Goal: Transaction & Acquisition: Purchase product/service

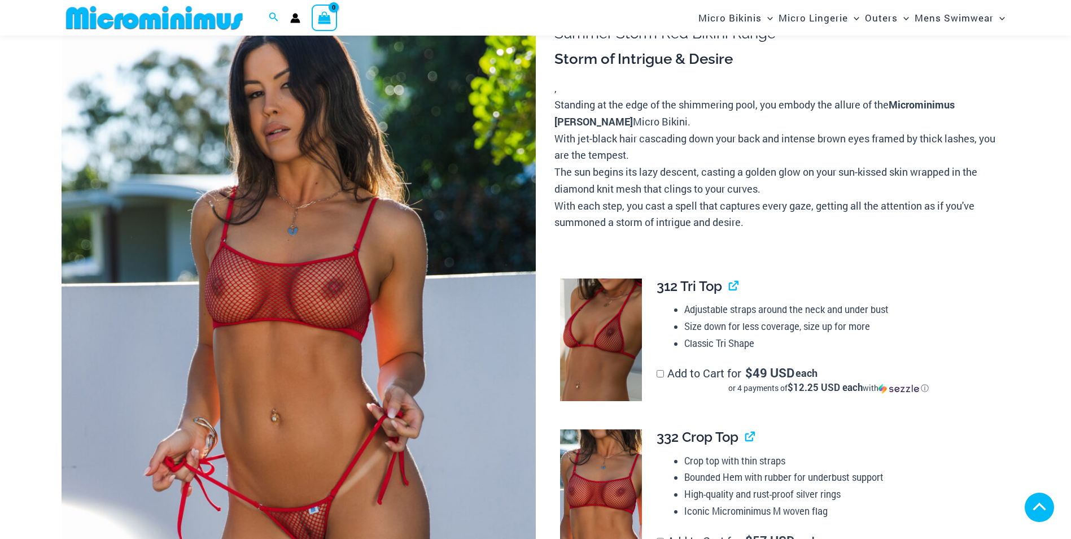
scroll to position [555, 0]
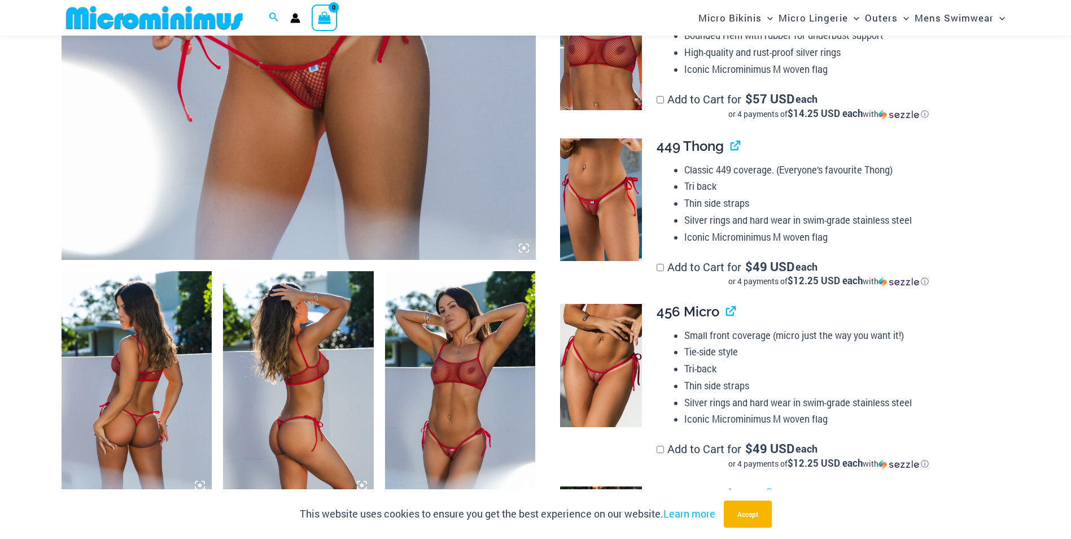
click at [132, 400] on img at bounding box center [137, 384] width 151 height 226
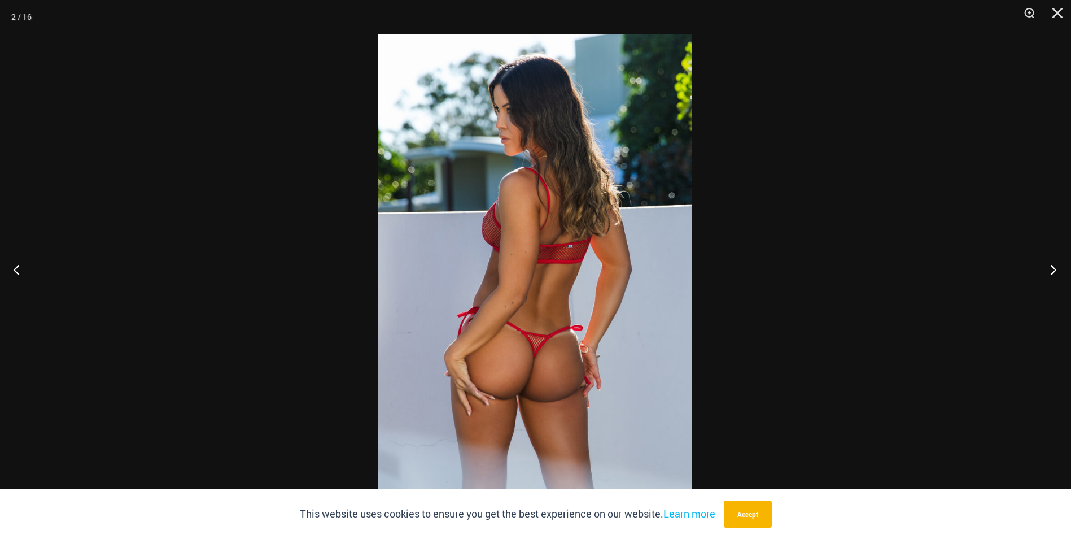
click at [1054, 274] on button "Next" at bounding box center [1050, 269] width 42 height 56
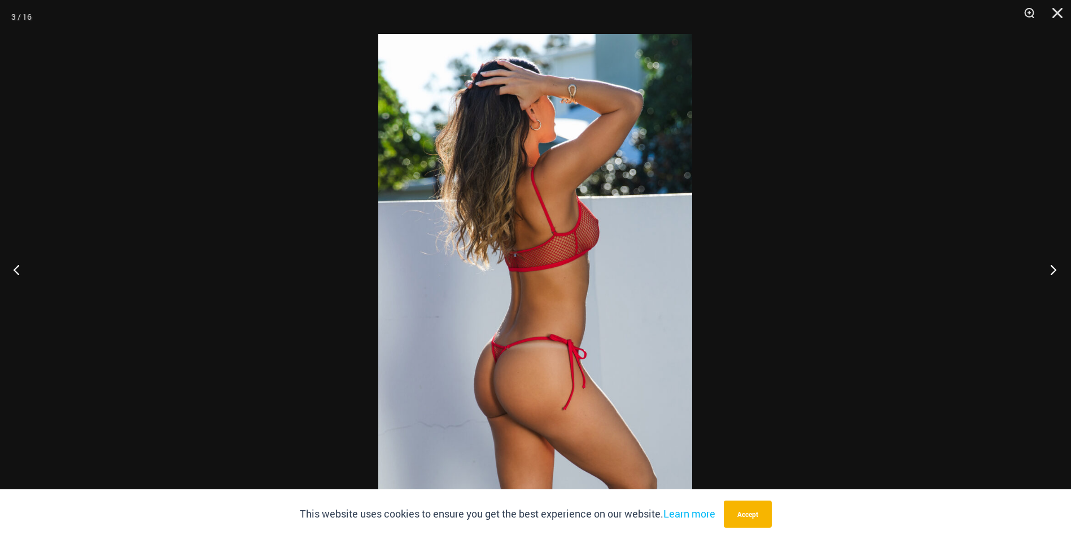
click at [1054, 274] on button "Next" at bounding box center [1050, 269] width 42 height 56
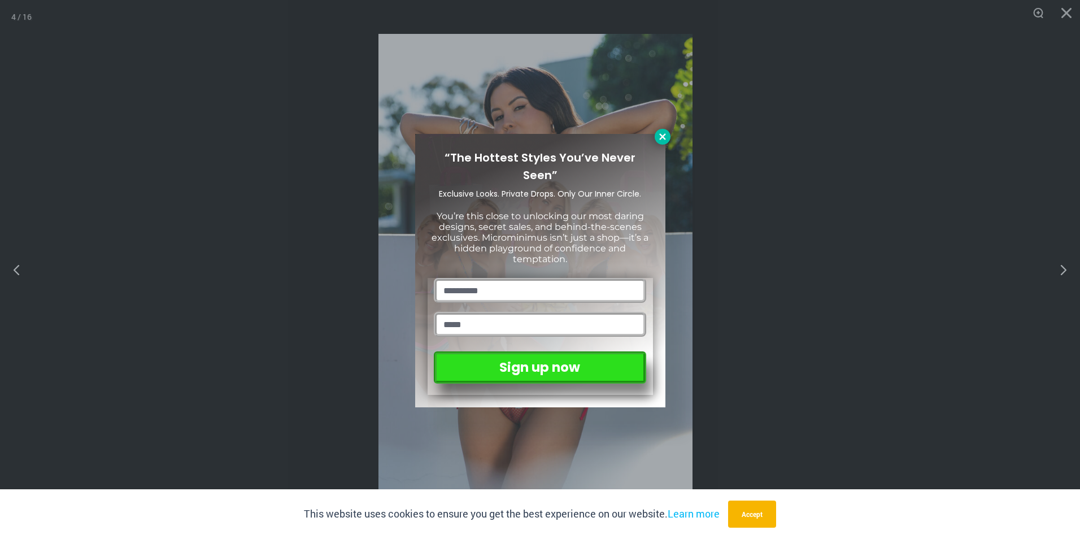
click at [657, 141] on icon at bounding box center [662, 137] width 10 height 10
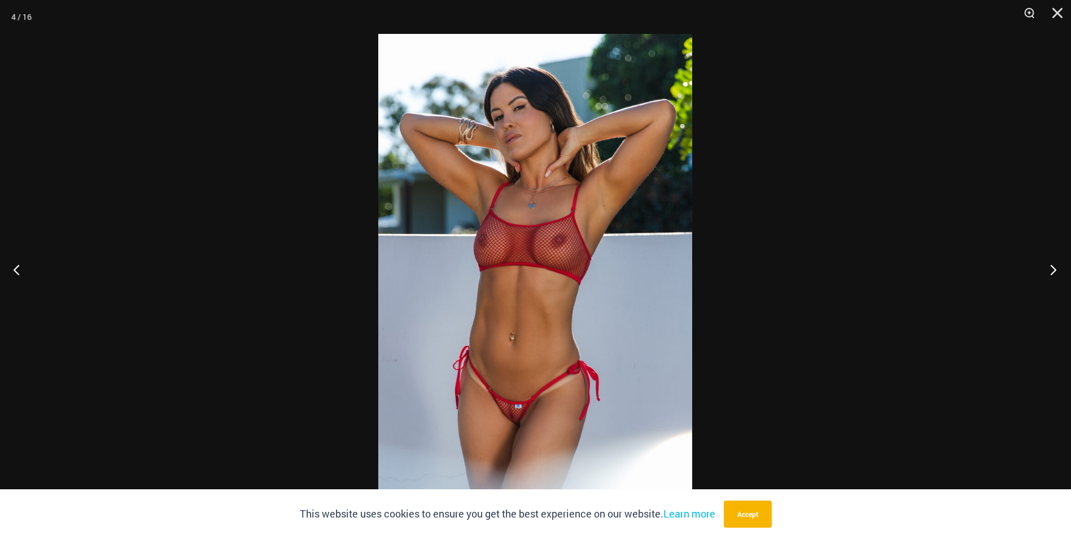
click at [1050, 264] on button "Next" at bounding box center [1050, 269] width 42 height 56
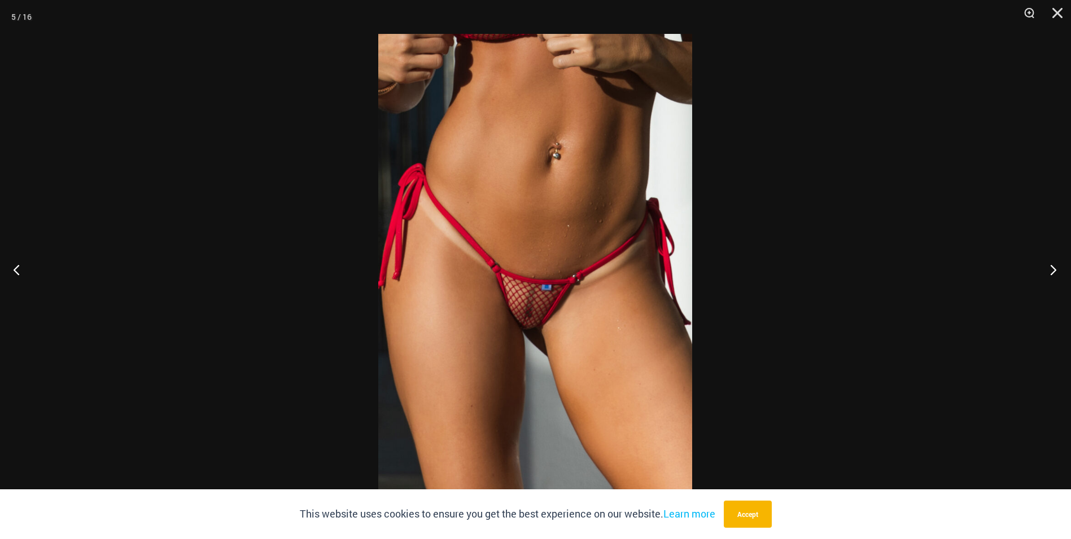
click at [1050, 264] on button "Next" at bounding box center [1050, 269] width 42 height 56
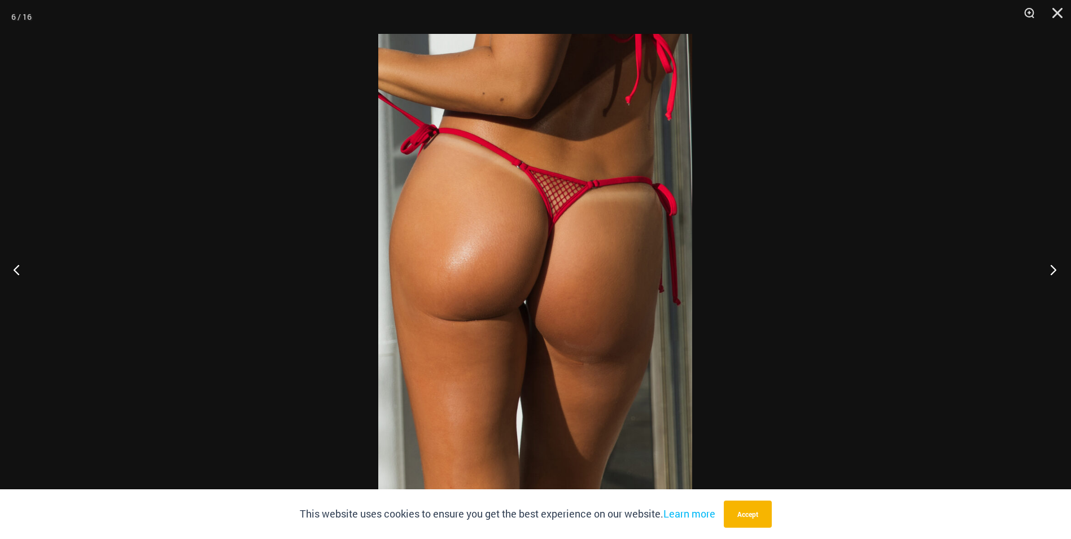
click at [1050, 264] on button "Next" at bounding box center [1050, 269] width 42 height 56
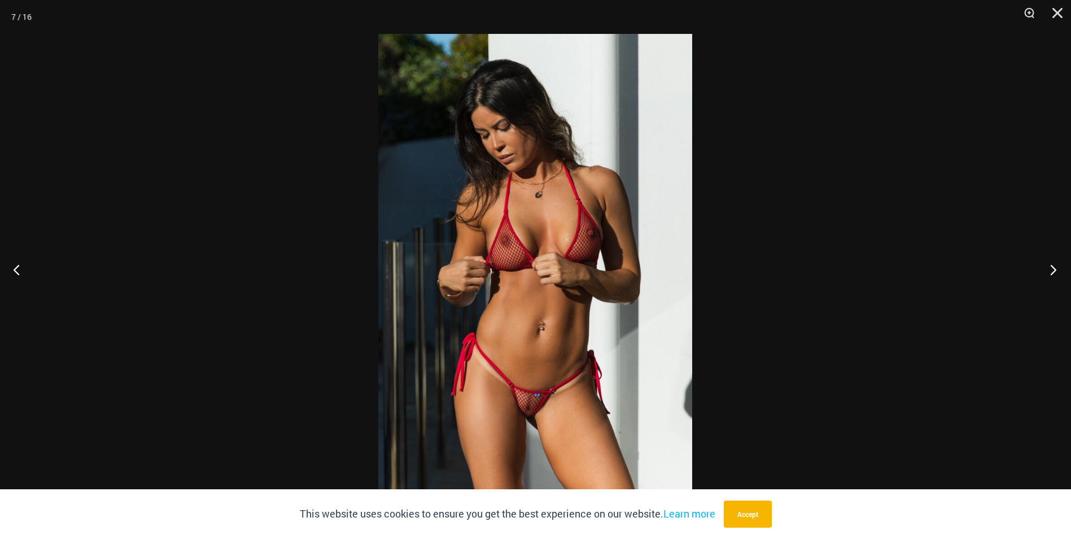
click at [1050, 264] on button "Next" at bounding box center [1050, 269] width 42 height 56
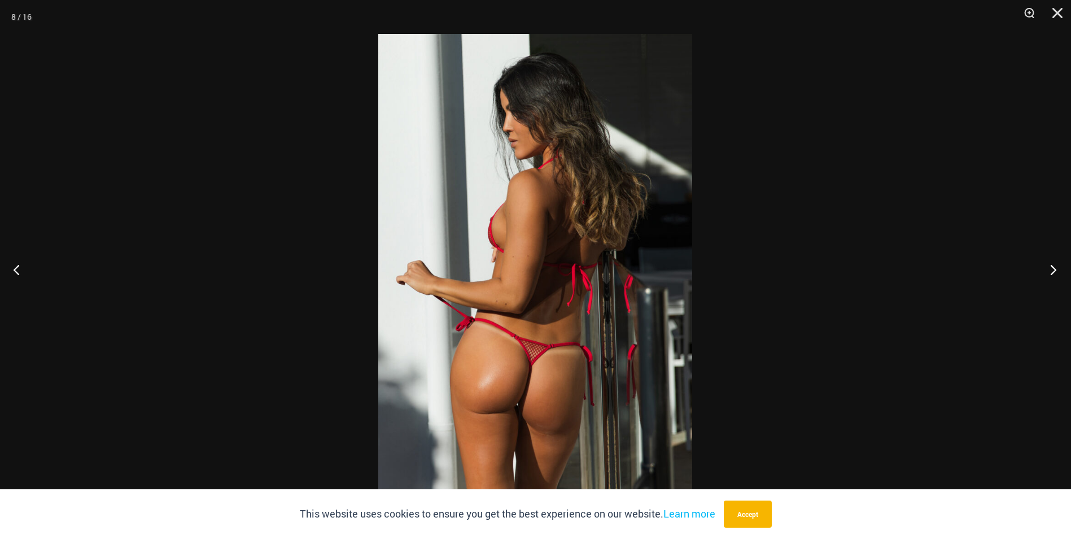
click at [1050, 264] on button "Next" at bounding box center [1050, 269] width 42 height 56
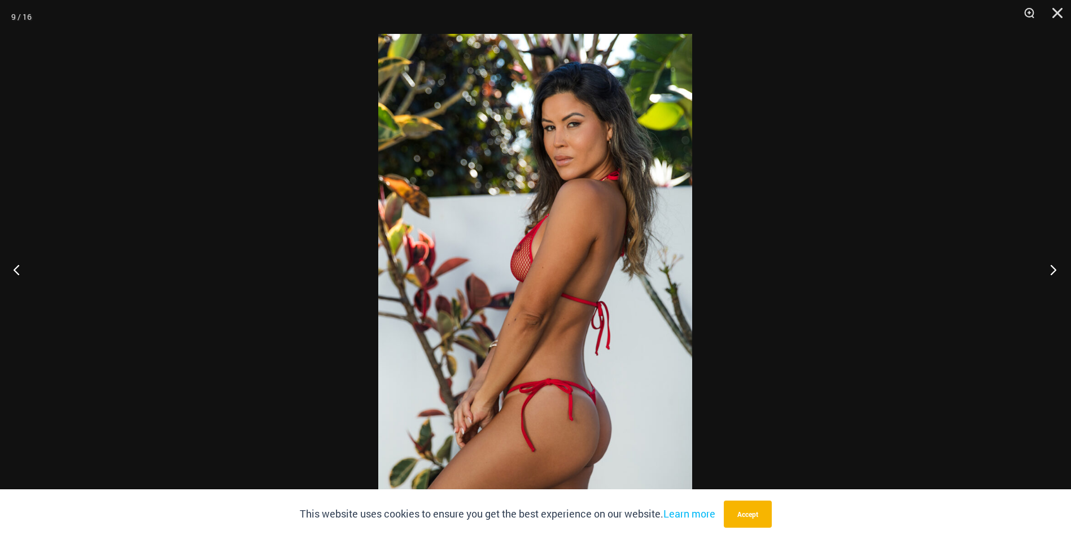
click at [1048, 260] on button "Next" at bounding box center [1050, 269] width 42 height 56
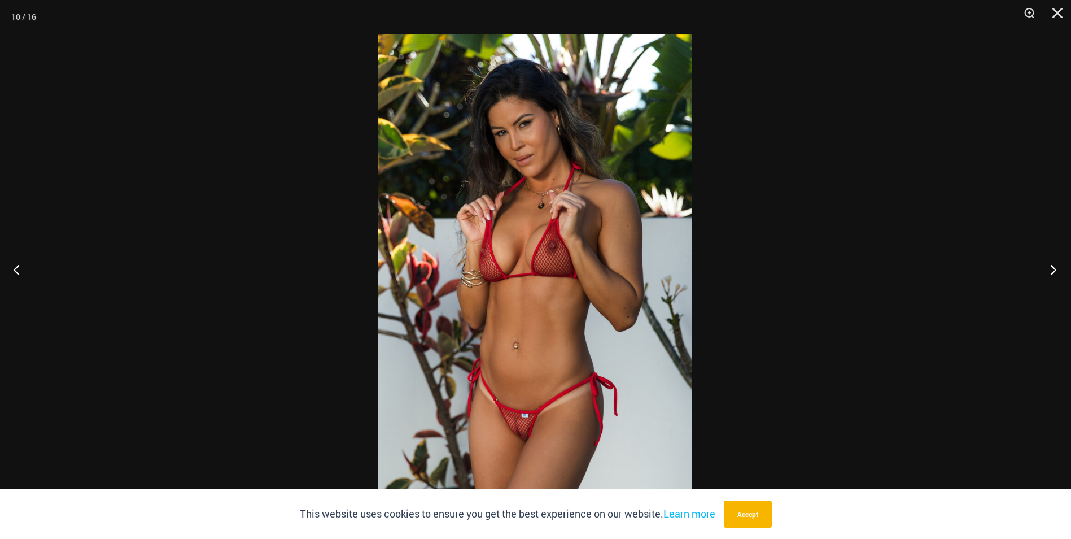
click at [1048, 260] on button "Next" at bounding box center [1050, 269] width 42 height 56
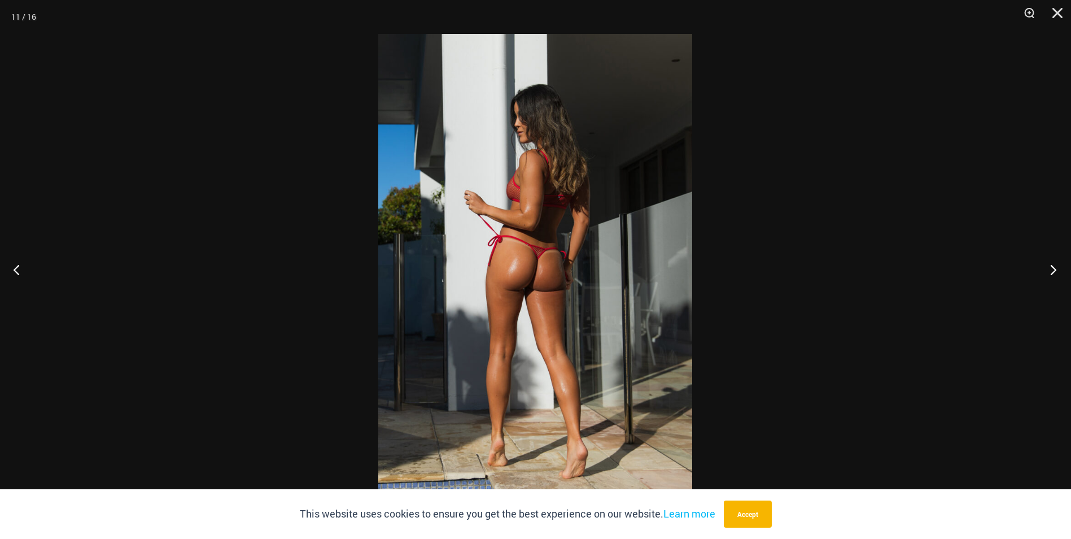
click at [1048, 260] on button "Next" at bounding box center [1050, 269] width 42 height 56
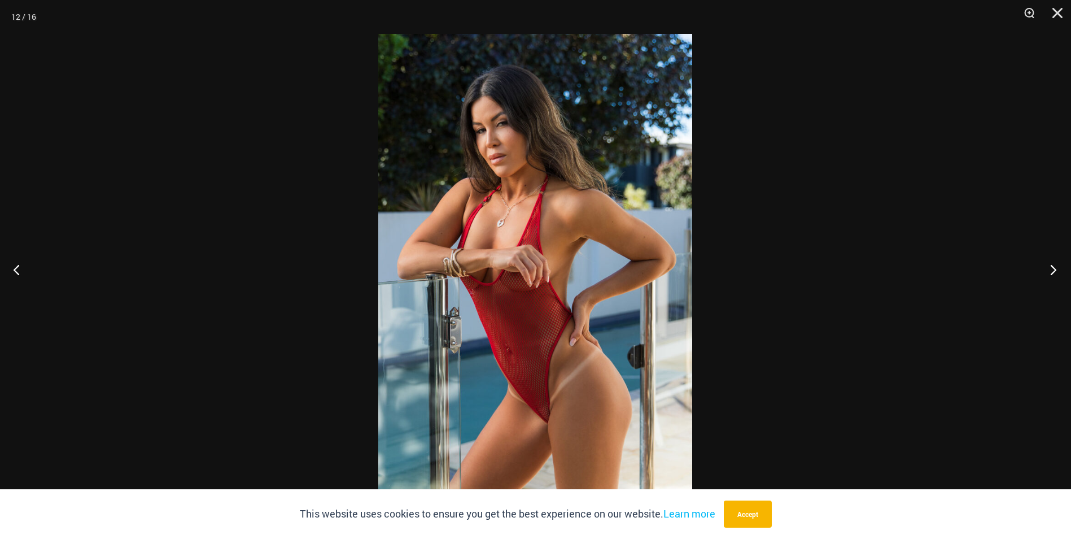
click at [1048, 260] on button "Next" at bounding box center [1050, 269] width 42 height 56
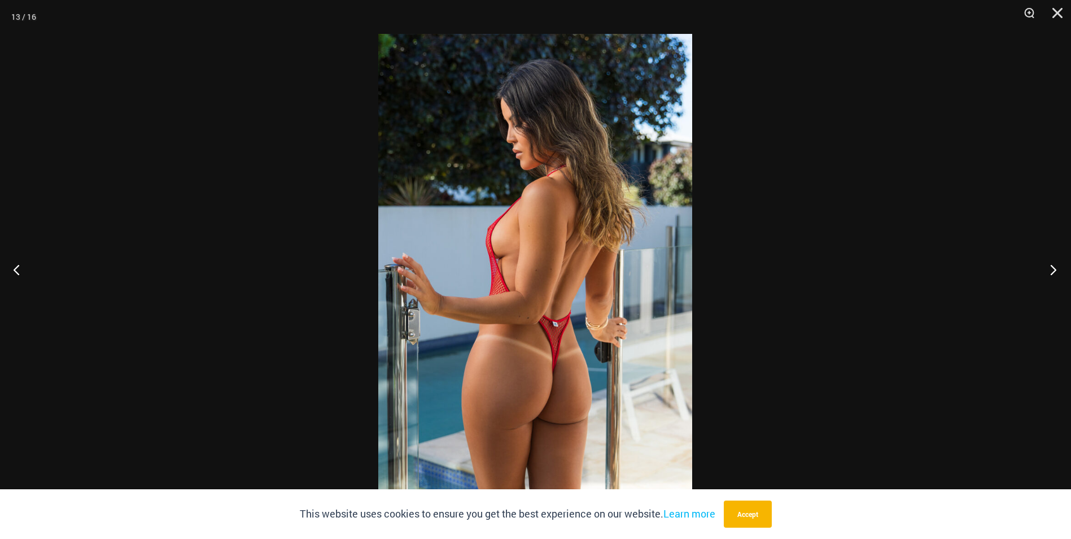
click at [1048, 260] on button "Next" at bounding box center [1050, 269] width 42 height 56
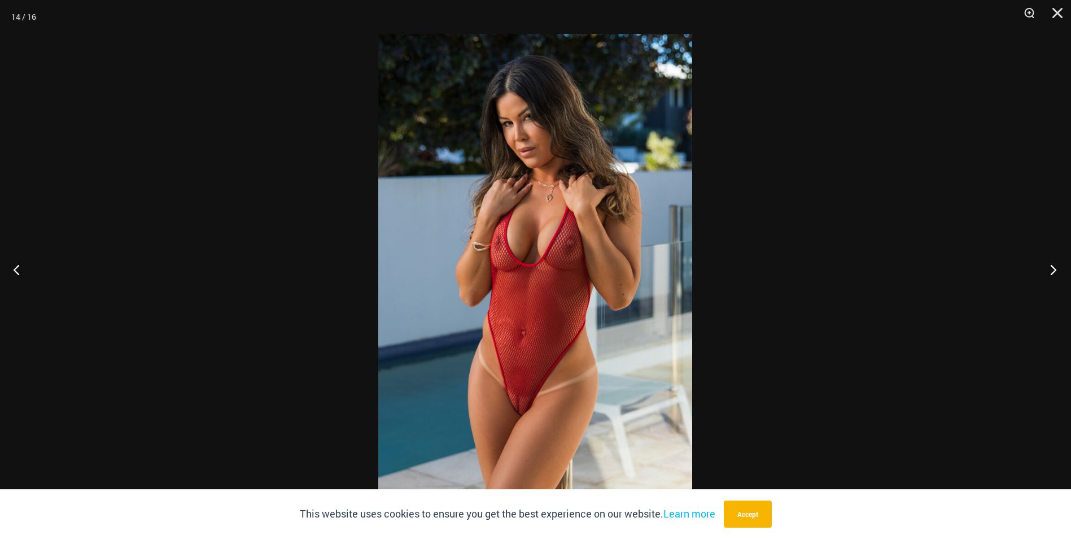
click at [1048, 260] on button "Next" at bounding box center [1050, 269] width 42 height 56
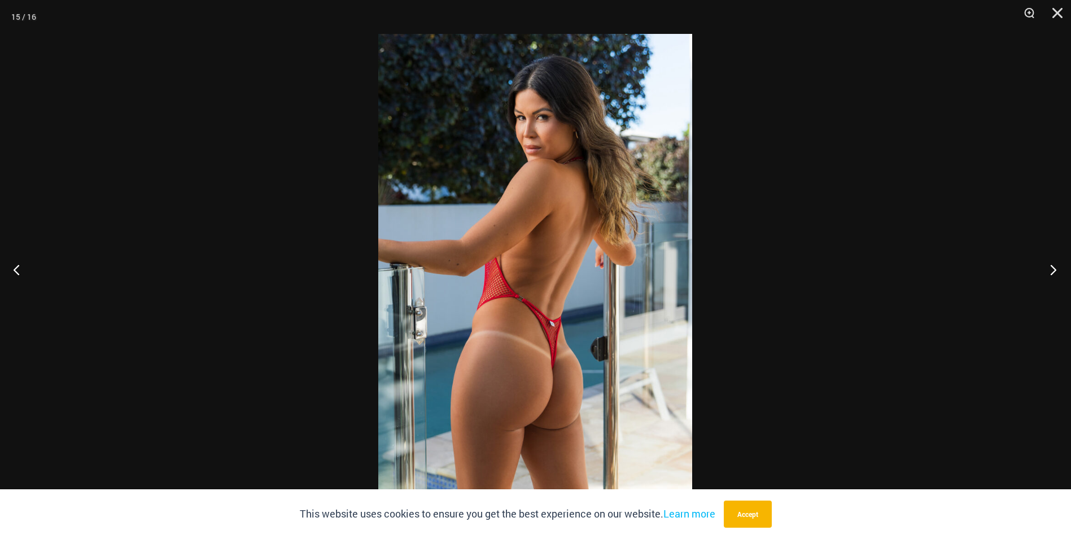
click at [1048, 260] on button "Next" at bounding box center [1050, 269] width 42 height 56
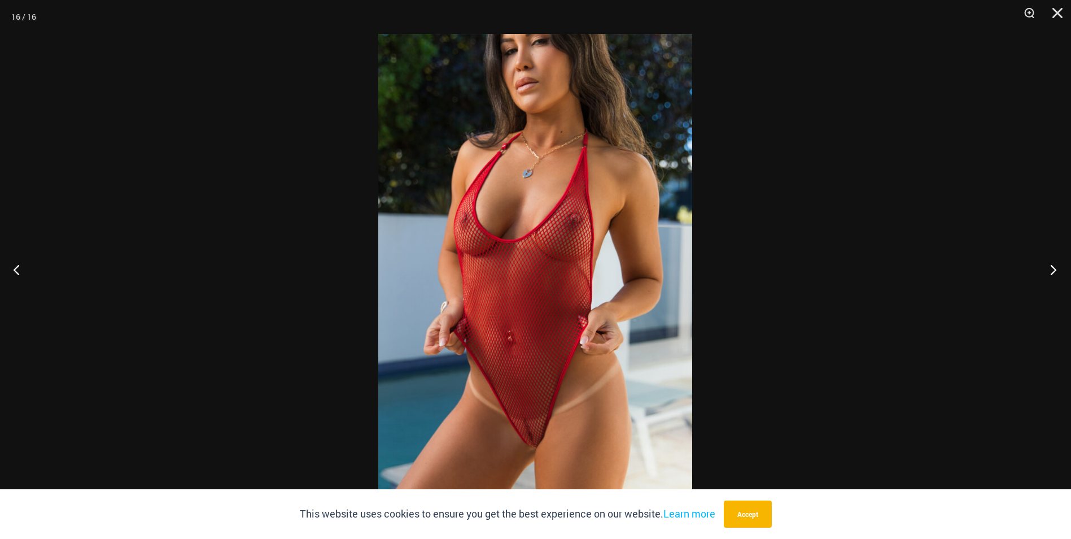
click at [1048, 260] on button "Next" at bounding box center [1050, 269] width 42 height 56
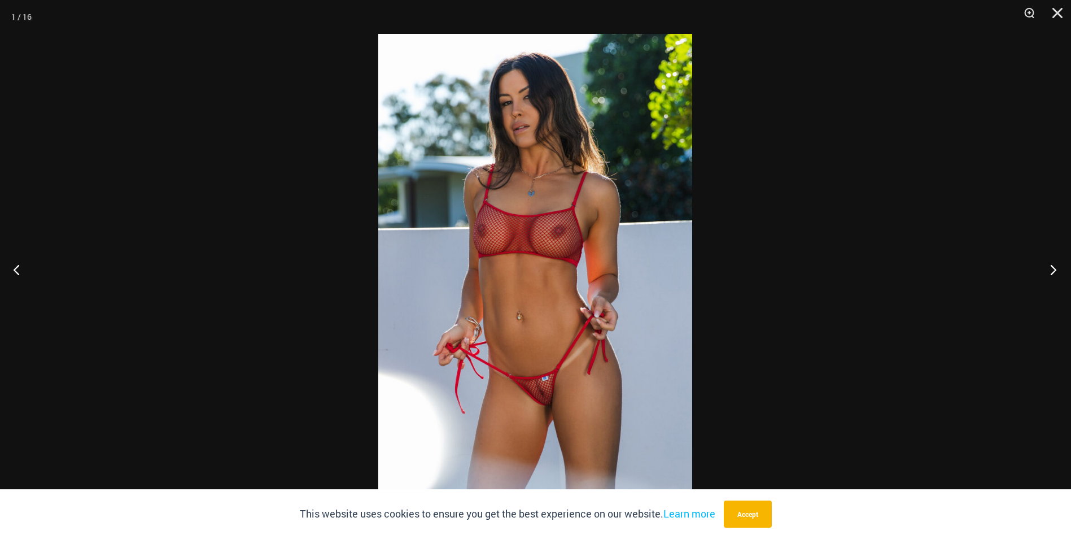
click at [1048, 260] on button "Next" at bounding box center [1050, 269] width 42 height 56
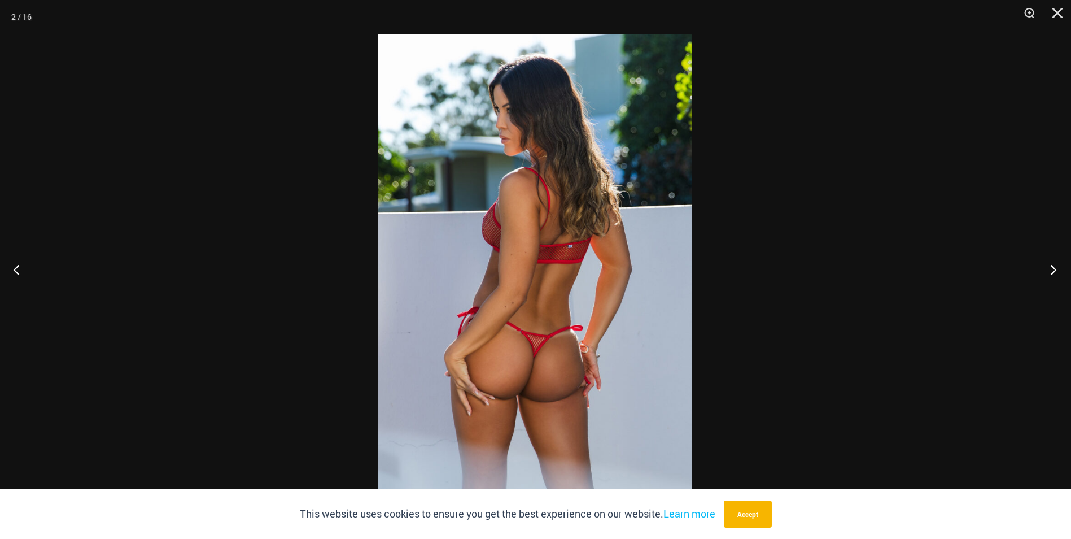
click at [1048, 260] on button "Next" at bounding box center [1050, 269] width 42 height 56
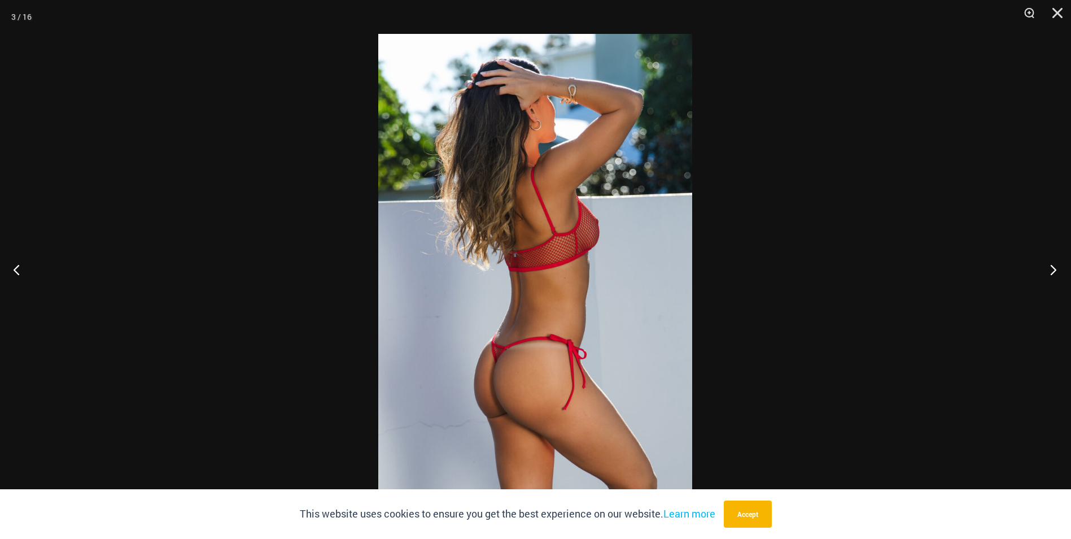
click at [1048, 260] on button "Next" at bounding box center [1050, 269] width 42 height 56
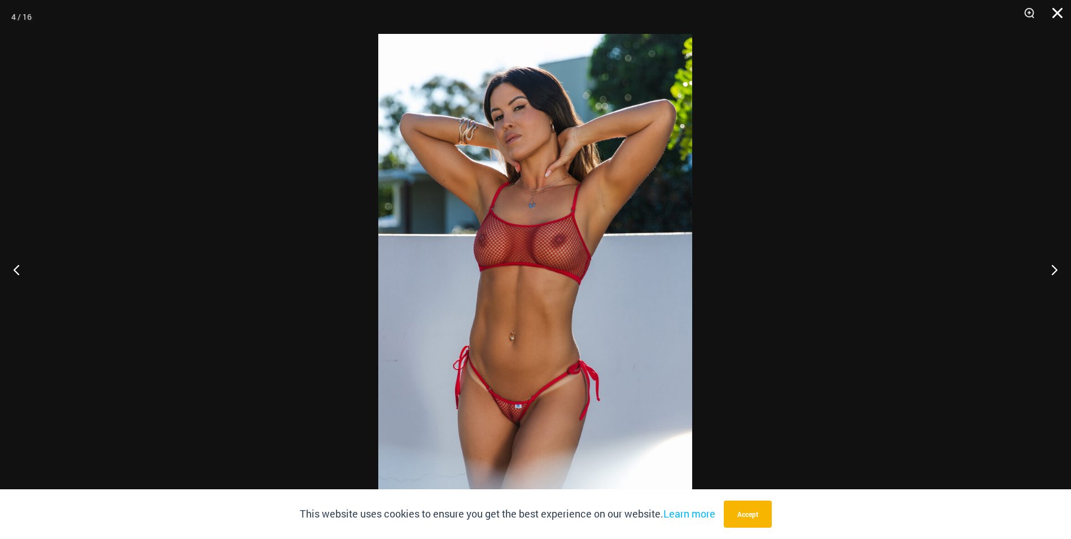
click at [1062, 19] on button "Close" at bounding box center [1054, 17] width 28 height 34
